Goal: Information Seeking & Learning: Stay updated

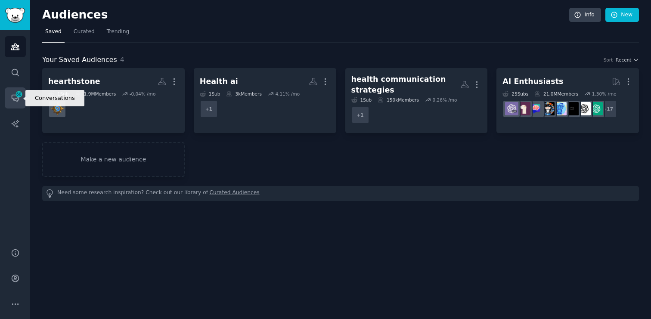
click at [14, 103] on link "Conversations 60" at bounding box center [15, 97] width 21 height 21
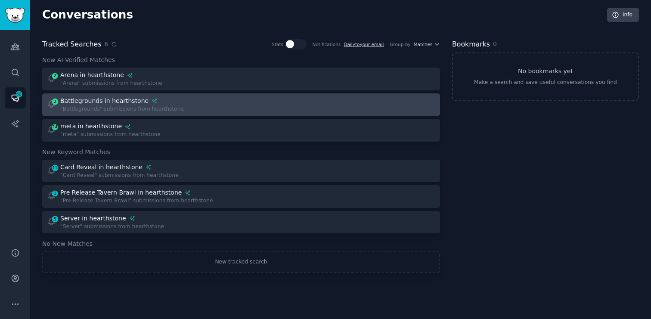
click at [214, 110] on div "2 Battlegrounds in hearthstone "Battlegrounds" submissions from hearthstone" at bounding box center [141, 104] width 189 height 17
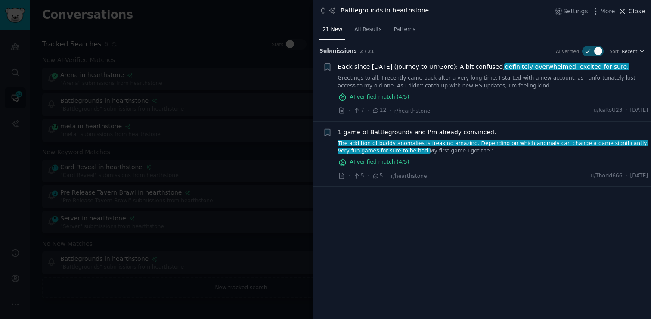
click at [637, 14] on span "Close" at bounding box center [636, 11] width 16 height 9
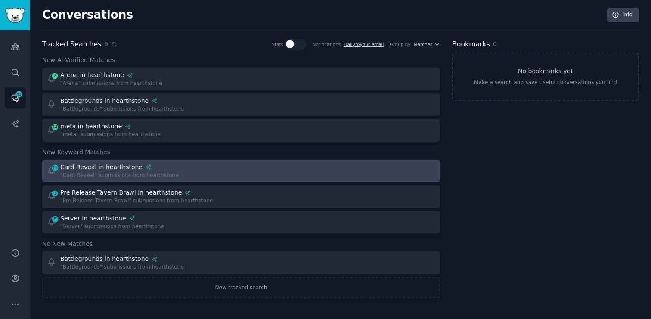
click at [251, 173] on div at bounding box center [341, 171] width 189 height 17
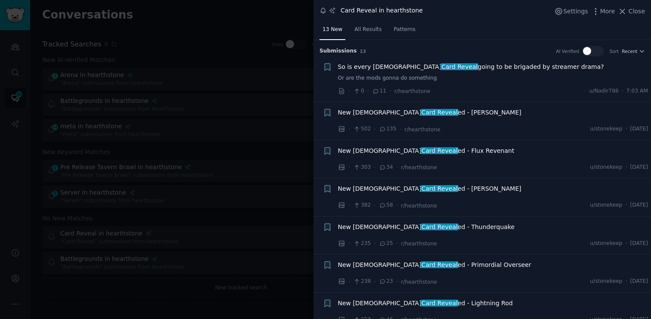
click at [510, 69] on span "So is every Shaman Card Reveal going to be brigaded by streamer drama?" at bounding box center [471, 66] width 266 height 9
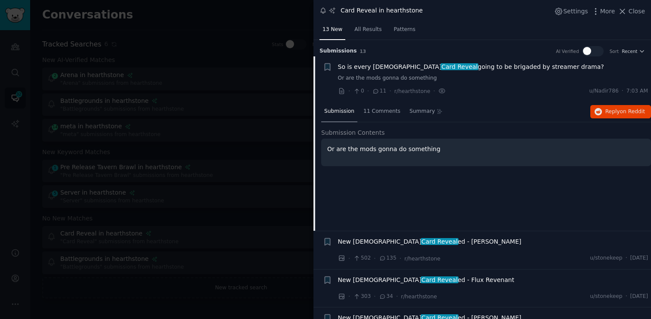
scroll to position [16, 0]
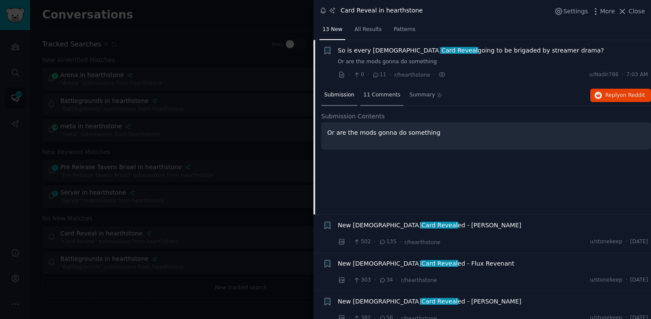
click at [382, 95] on span "11 Comments" at bounding box center [381, 95] width 37 height 8
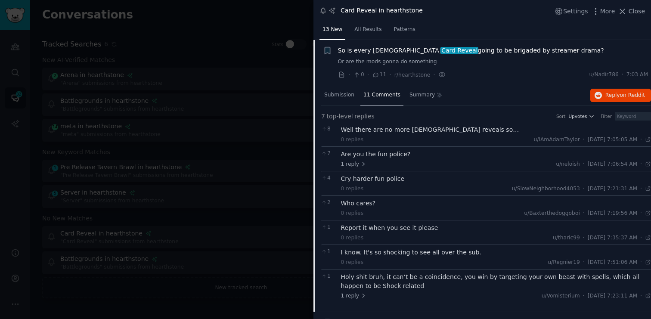
click at [431, 132] on div "Well there are no more [DEMOGRAPHIC_DATA] reveals so…" at bounding box center [496, 129] width 310 height 9
click at [346, 94] on span "Submission" at bounding box center [339, 95] width 30 height 8
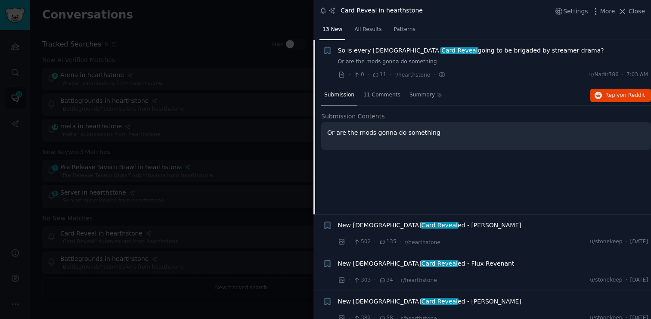
click at [487, 90] on div "Submission 11 Comments Summary Reply on Reddit" at bounding box center [486, 95] width 330 height 21
click at [476, 51] on span "So is every Shaman Card Reveal going to be brigaded by streamer drama?" at bounding box center [471, 50] width 266 height 9
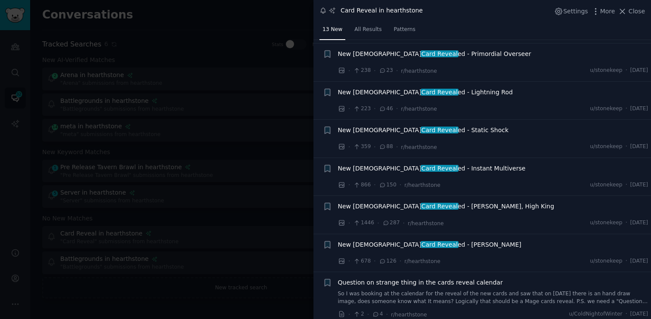
scroll to position [213, 0]
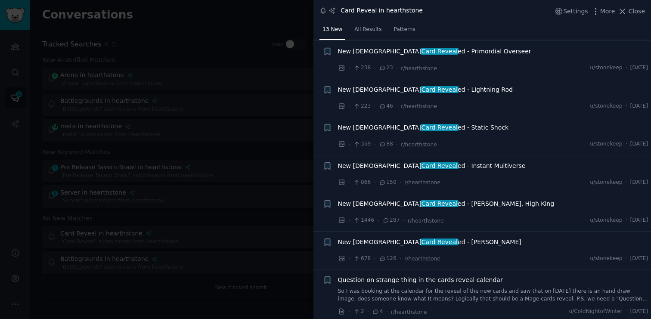
click at [471, 204] on span "New Shaman Card Reveal ed - [PERSON_NAME], High King" at bounding box center [446, 203] width 217 height 9
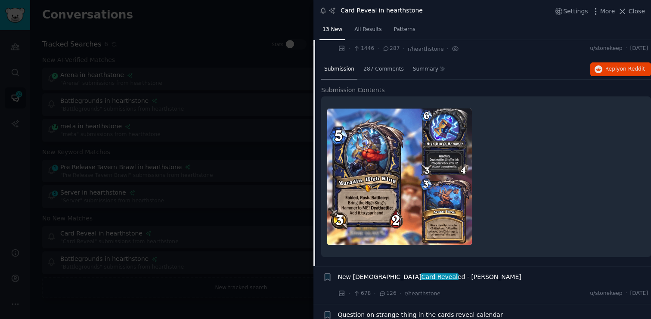
scroll to position [389, 0]
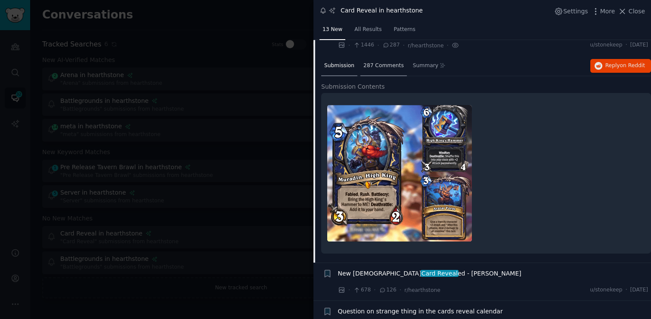
click at [394, 65] on span "287 Comments" at bounding box center [383, 66] width 40 height 8
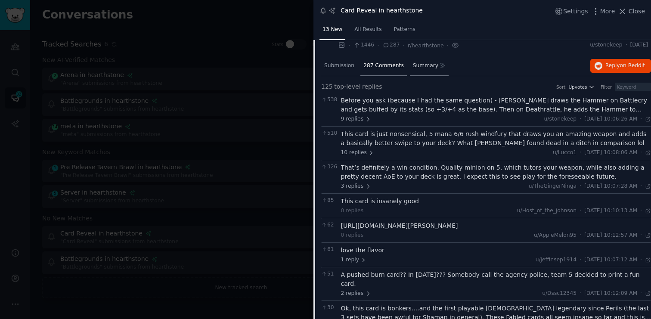
click at [427, 68] on span "Summary" at bounding box center [425, 66] width 25 height 8
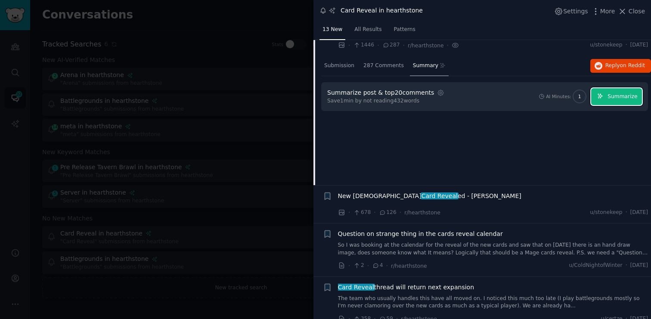
click at [613, 93] on span "Summarize" at bounding box center [622, 97] width 30 height 8
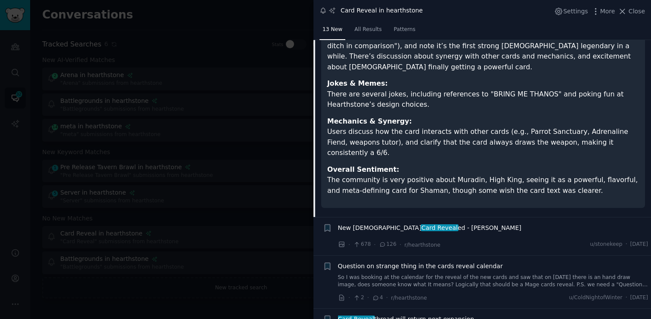
scroll to position [675, 0]
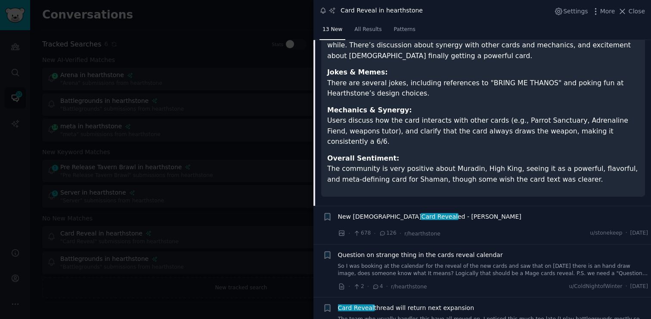
click at [470, 212] on div "New Shaman Card Reveal ed - [PERSON_NAME]" at bounding box center [493, 216] width 310 height 9
click at [455, 212] on div "New Shaman Card Reveal ed - [PERSON_NAME]" at bounding box center [493, 216] width 310 height 9
click at [444, 212] on span "New Shaman Card Reveal ed - [PERSON_NAME]" at bounding box center [429, 216] width 183 height 9
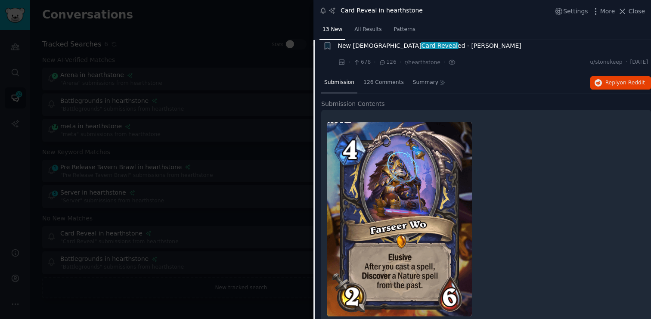
scroll to position [399, 0]
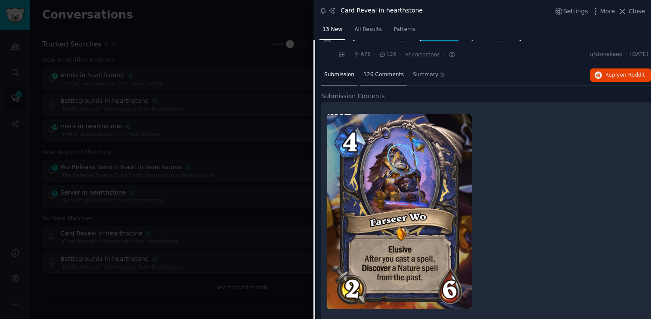
click at [396, 74] on span "126 Comments" at bounding box center [383, 75] width 40 height 8
